Goal: Task Accomplishment & Management: Manage account settings

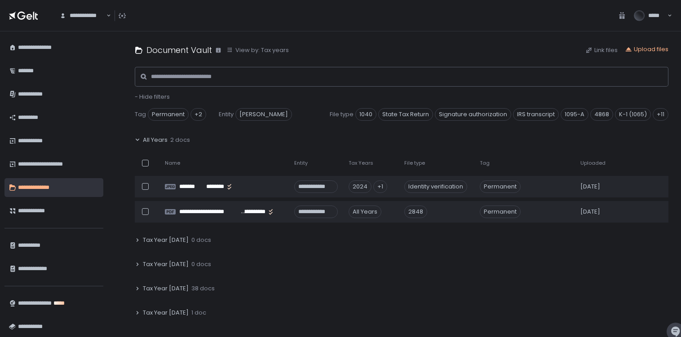
click at [670, 17] on div "*****" at bounding box center [647, 15] width 50 height 11
click at [57, 146] on div "**********" at bounding box center [57, 140] width 79 height 15
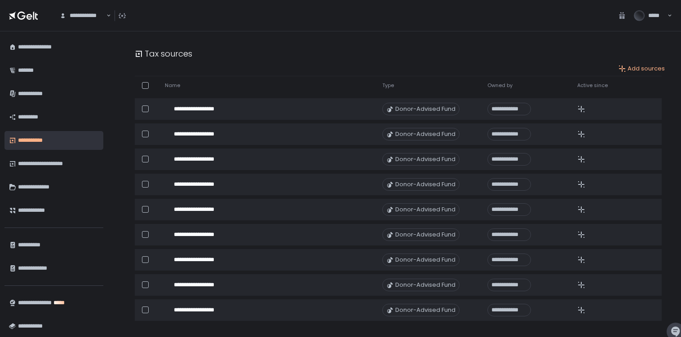
scroll to position [770, 0]
click at [60, 167] on div "**********" at bounding box center [57, 163] width 79 height 15
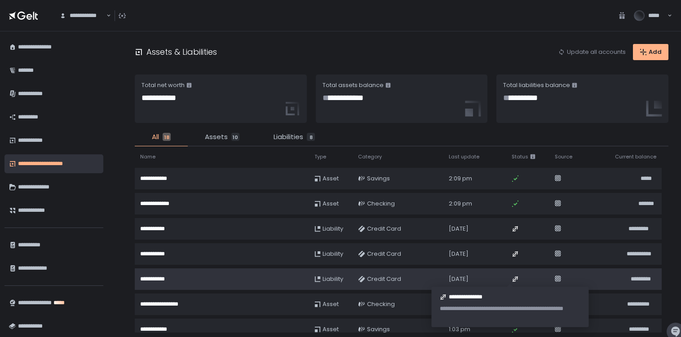
click at [512, 276] on icon at bounding box center [515, 279] width 7 height 7
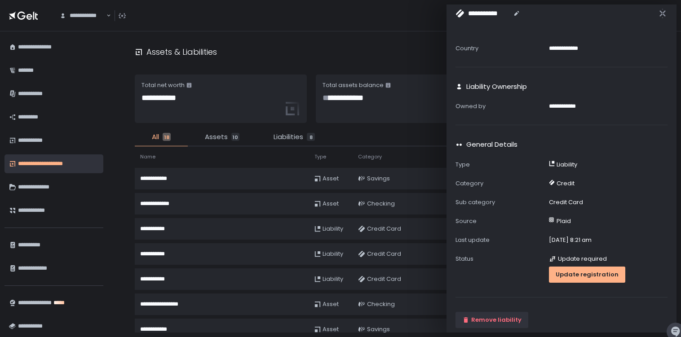
scroll to position [194, 0]
click at [563, 277] on div "Update registration" at bounding box center [587, 275] width 63 height 8
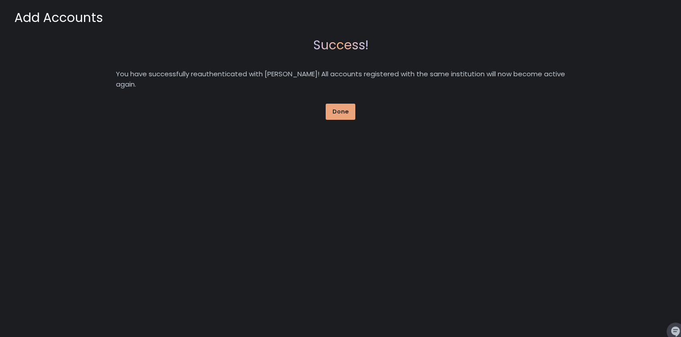
click at [341, 108] on div "Done" at bounding box center [340, 112] width 16 height 8
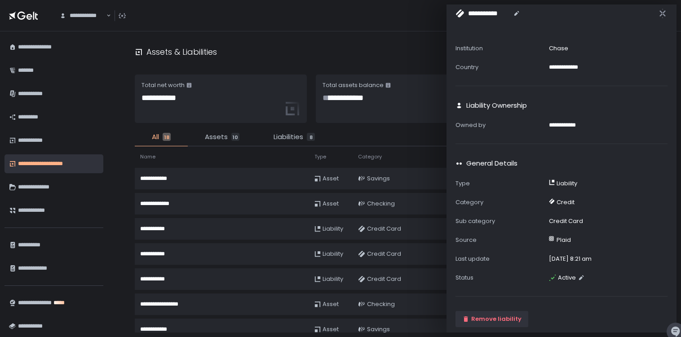
scroll to position [174, 0]
click at [298, 35] on div "**********" at bounding box center [401, 184] width 559 height 306
click at [663, 15] on icon "button" at bounding box center [662, 13] width 9 height 9
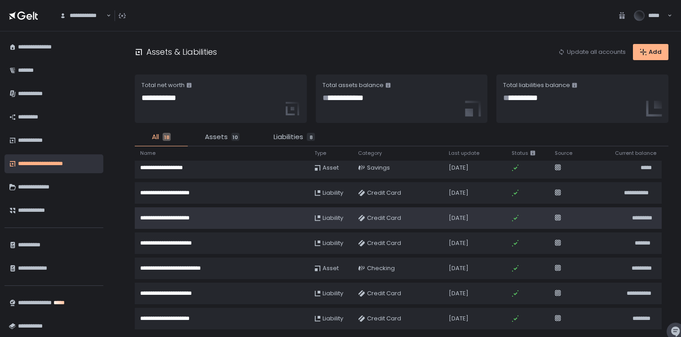
scroll to position [288, 0]
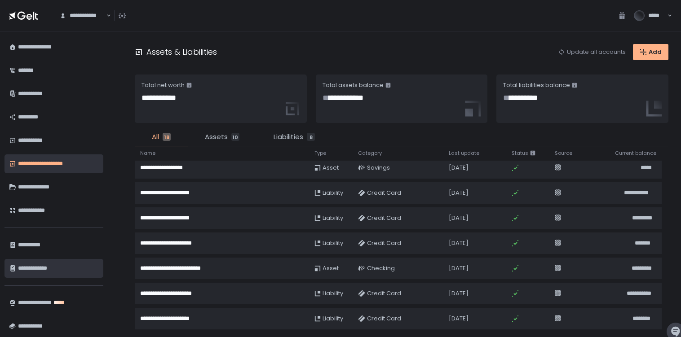
click at [44, 267] on div "**********" at bounding box center [57, 268] width 79 height 15
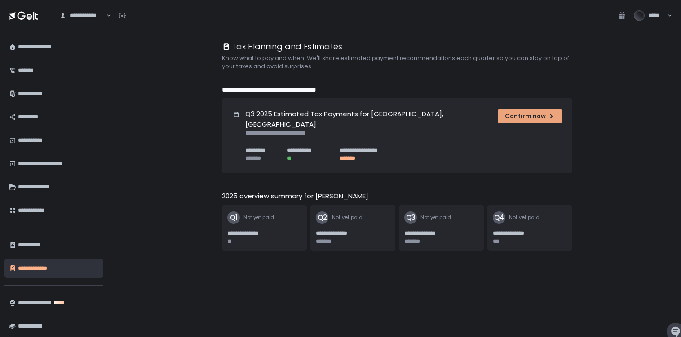
click at [524, 119] on div "Confirm now" at bounding box center [530, 116] width 50 height 8
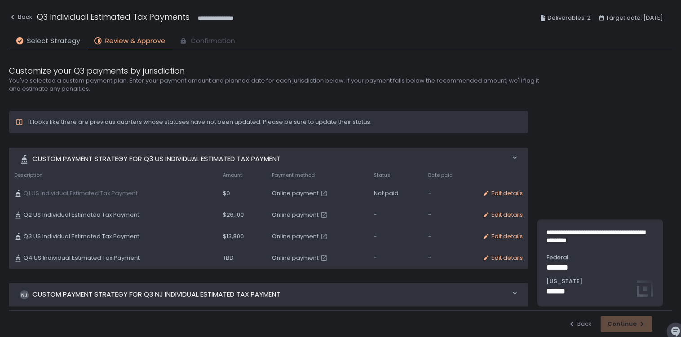
click at [290, 236] on span "Online payment" at bounding box center [295, 237] width 47 height 8
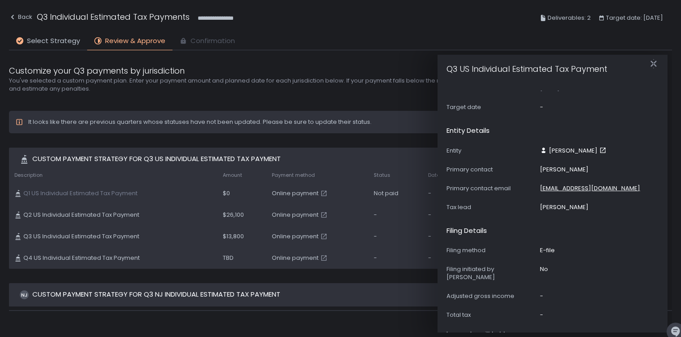
scroll to position [103, 0]
click at [654, 66] on icon "button" at bounding box center [653, 63] width 9 height 9
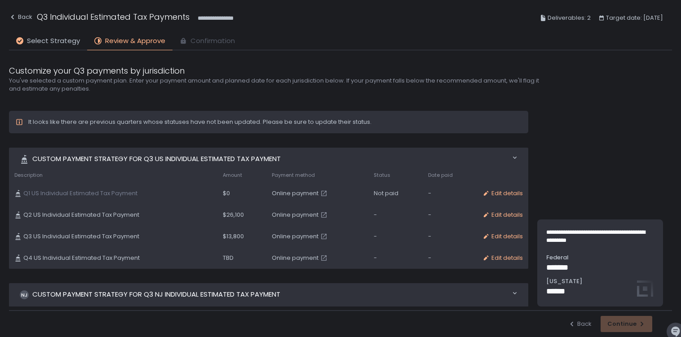
click at [506, 235] on div "Edit details" at bounding box center [502, 237] width 40 height 8
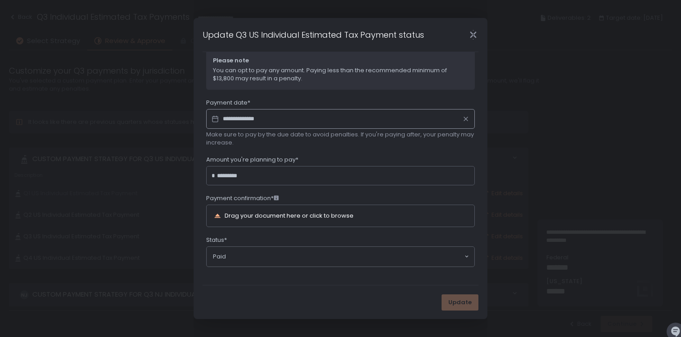
scroll to position [55, 0]
click at [476, 31] on icon "Close" at bounding box center [473, 34] width 9 height 9
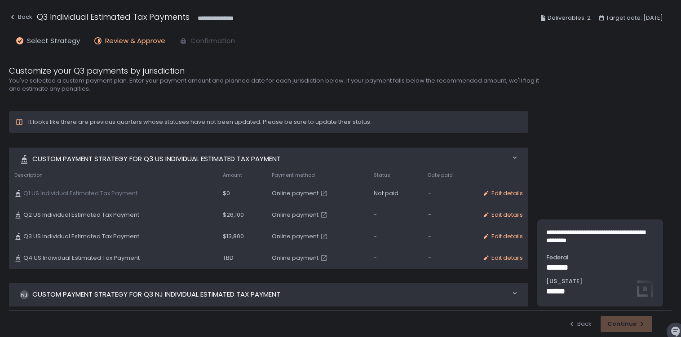
scroll to position [0, 0]
click at [58, 36] on span "Select Strategy" at bounding box center [53, 41] width 53 height 10
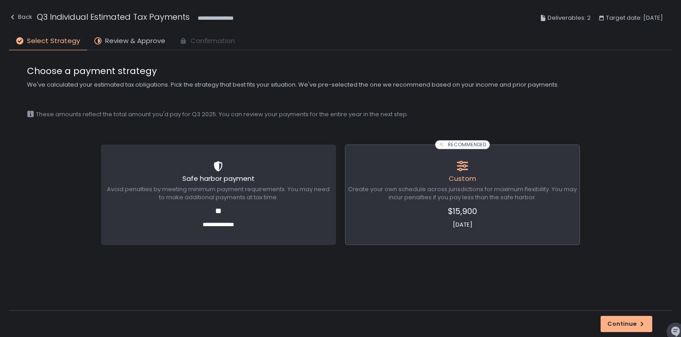
click at [213, 180] on span "Safe harbor payment" at bounding box center [218, 178] width 72 height 9
click at [472, 177] on span "Custom" at bounding box center [462, 178] width 27 height 9
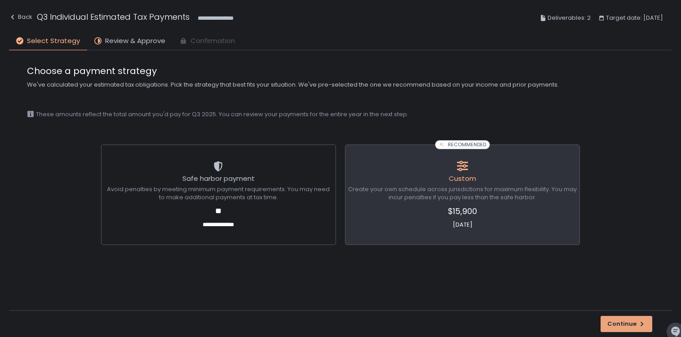
click at [630, 327] on div "Continue" at bounding box center [626, 324] width 38 height 8
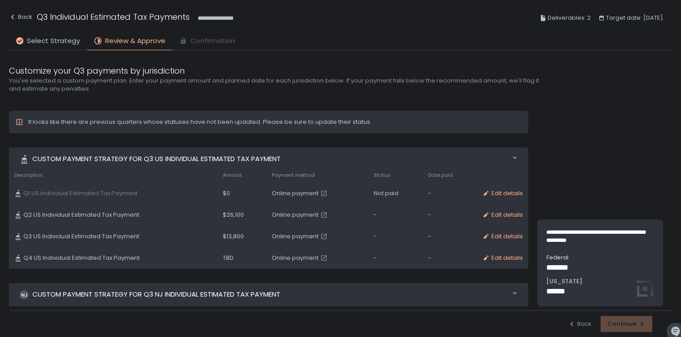
click at [641, 294] on p "******" at bounding box center [600, 292] width 108 height 12
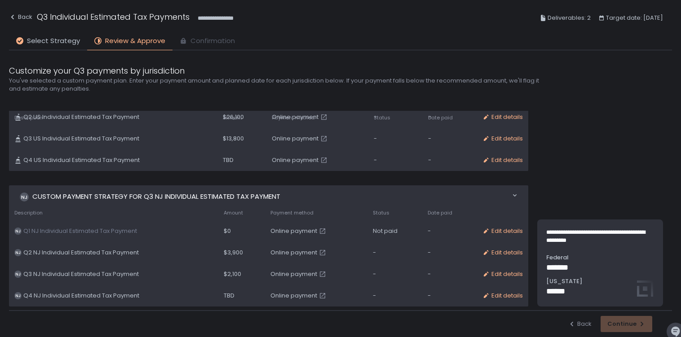
scroll to position [97, 0]
click at [500, 254] on div "Edit details" at bounding box center [502, 253] width 40 height 8
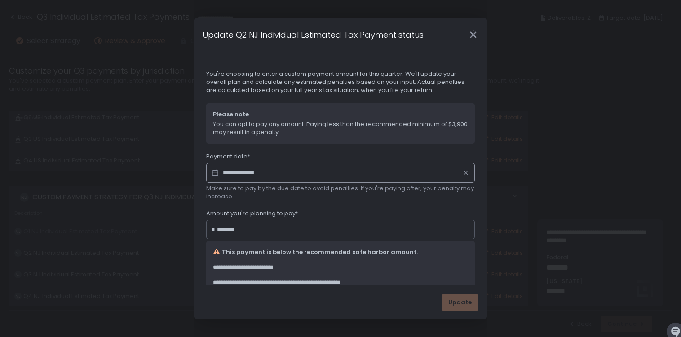
scroll to position [0, 0]
click at [474, 34] on icon "Close" at bounding box center [473, 35] width 6 height 12
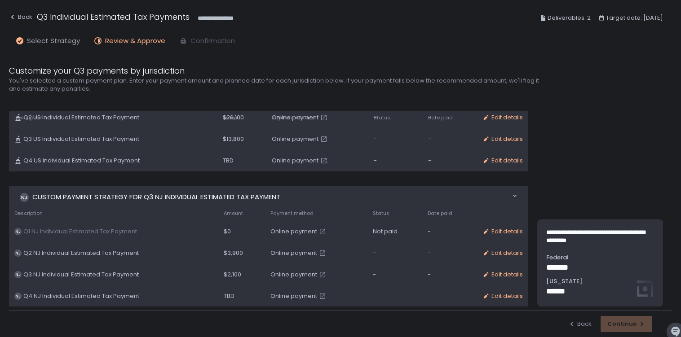
click at [53, 42] on span "Select Strategy" at bounding box center [53, 41] width 53 height 10
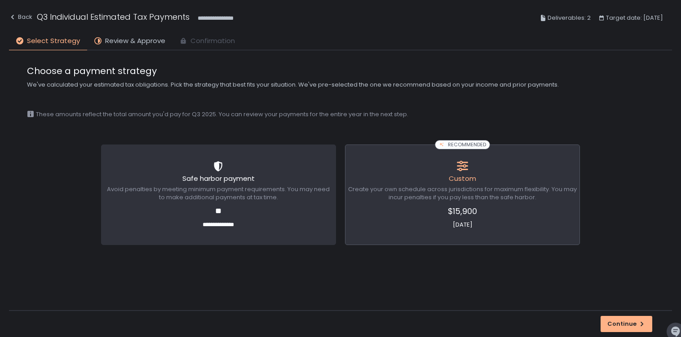
click at [222, 176] on span "Safe harbor payment" at bounding box center [218, 178] width 72 height 9
click at [450, 186] on span "Create your own schedule across jurisdictions for maximum flexibility. You may …" at bounding box center [462, 194] width 229 height 16
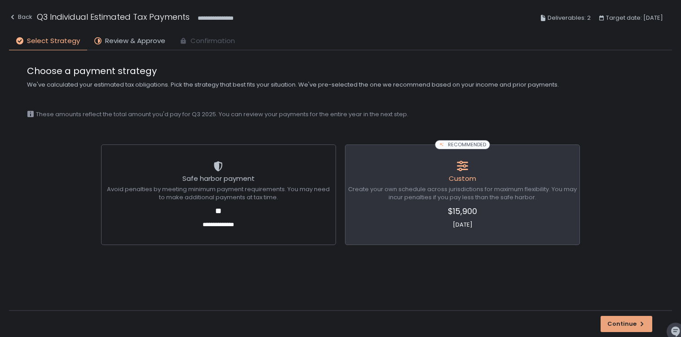
click at [627, 326] on div "Continue" at bounding box center [626, 324] width 38 height 8
